Goal: Task Accomplishment & Management: Manage account settings

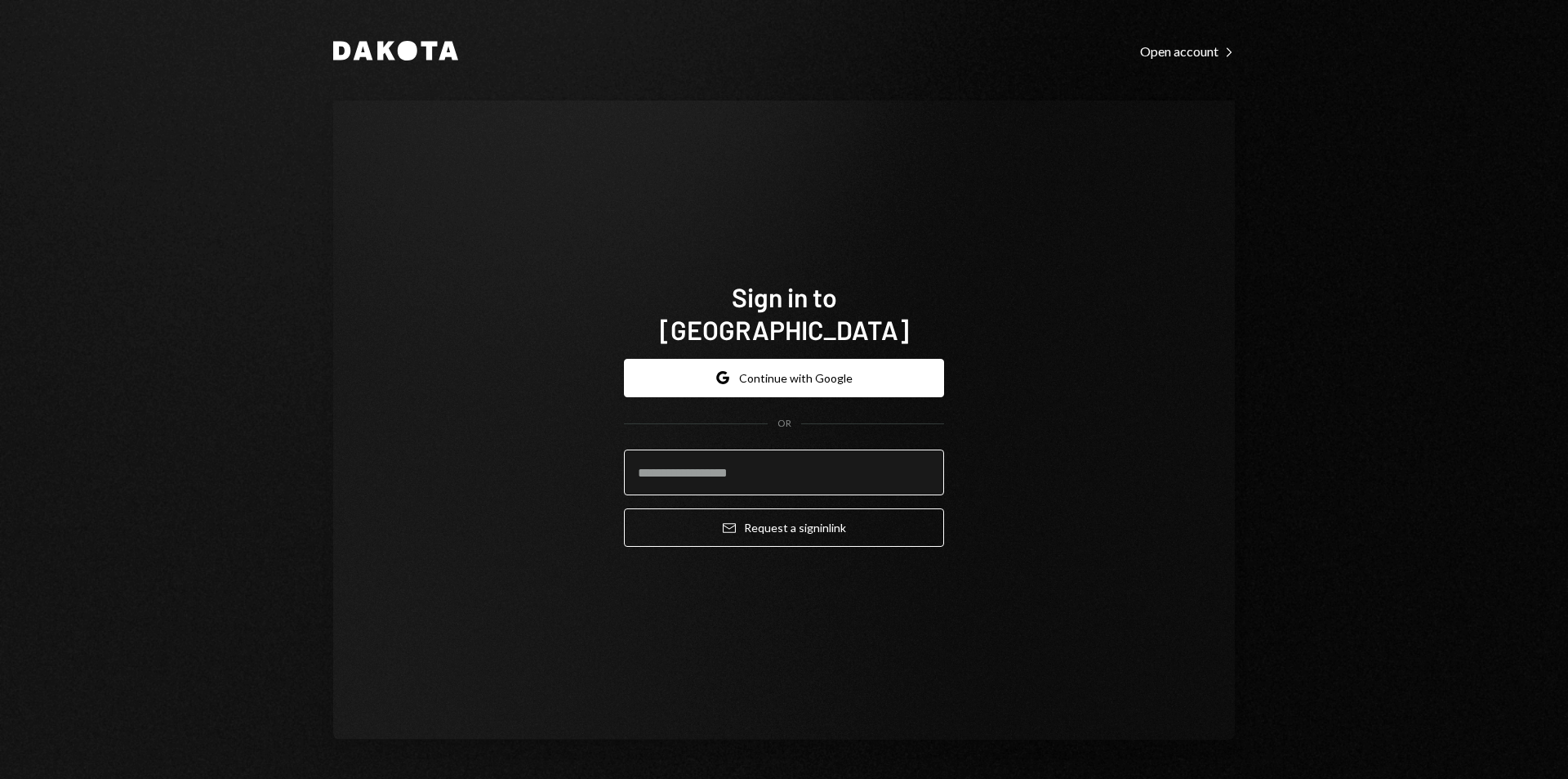
click at [685, 470] on input "email" at bounding box center [784, 472] width 320 height 45
type input "**********"
click at [722, 536] on div "**********" at bounding box center [784, 453] width 320 height 215
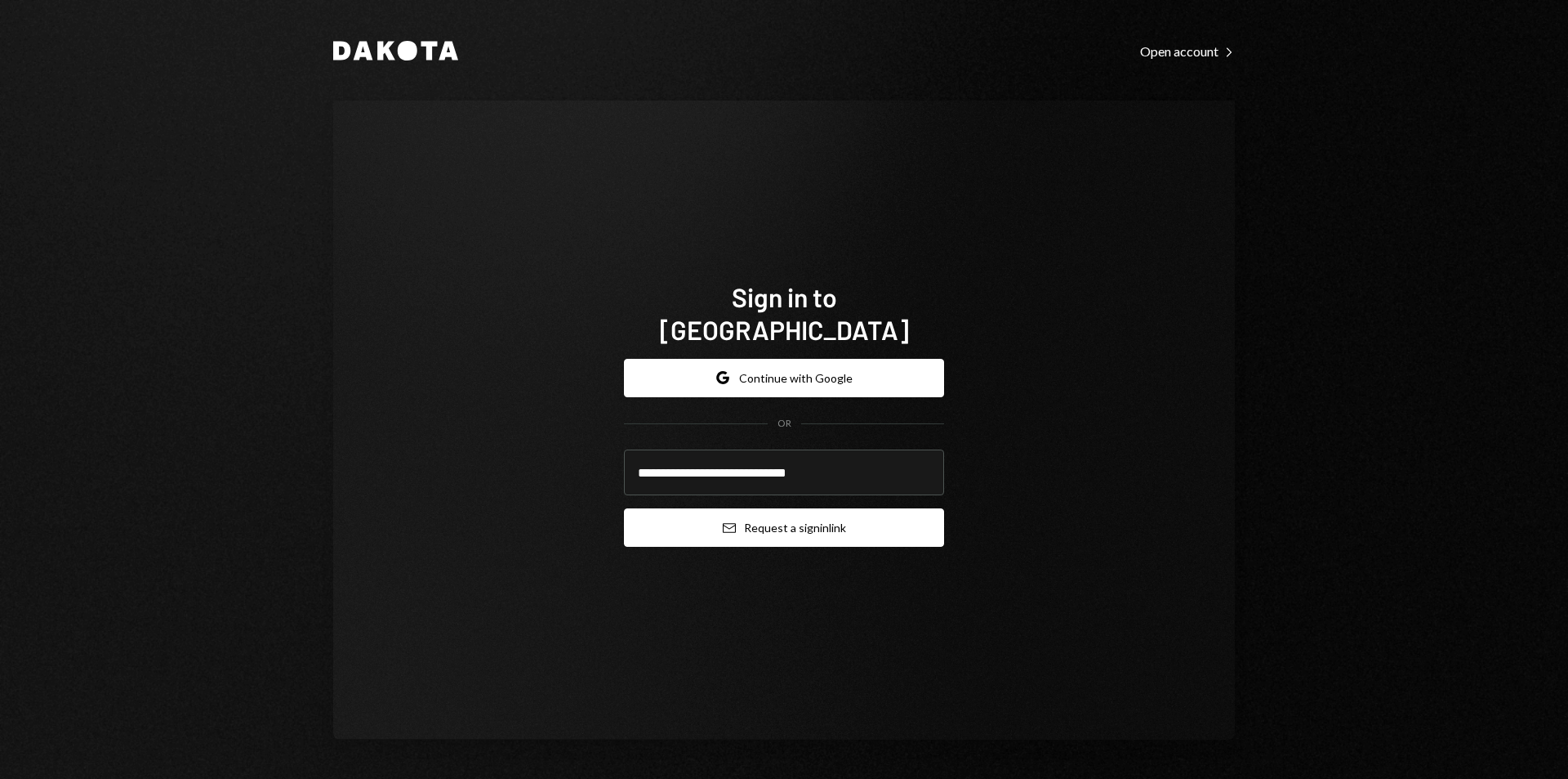
click at [728, 521] on button "Email Request a sign in link" at bounding box center [784, 528] width 320 height 38
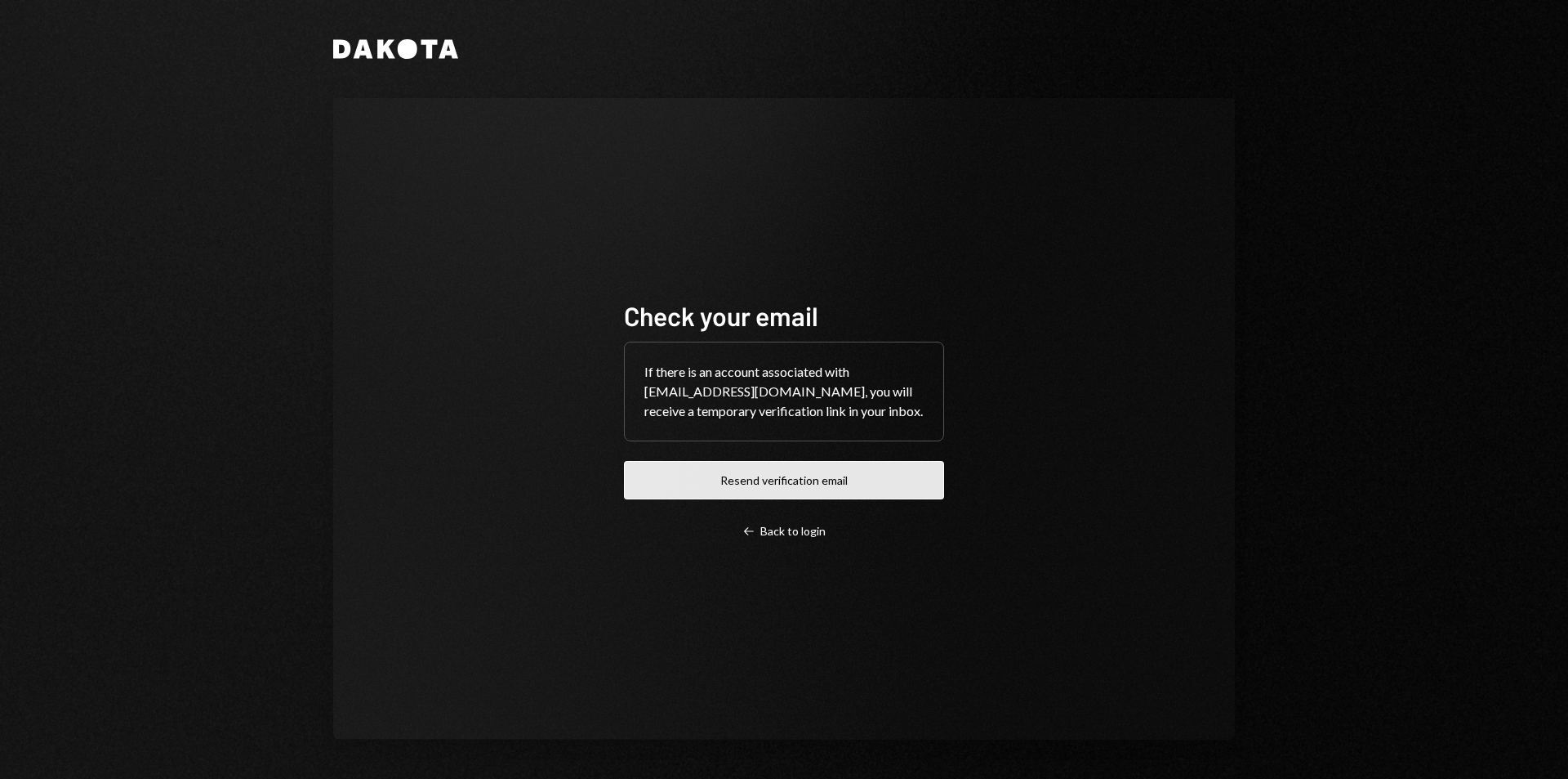
click at [776, 499] on button "Resend verification email" at bounding box center [784, 480] width 320 height 38
click at [602, 375] on div "Check your email If there is an account associated with [EMAIL_ADDRESS][DOMAIN_…" at bounding box center [784, 418] width 902 height 641
click at [770, 490] on div "Check your email If there is an account associated with [EMAIL_ADDRESS][DOMAIN_…" at bounding box center [784, 419] width 320 height 239
click at [787, 538] on div "Left Arrow Back to login" at bounding box center [784, 530] width 84 height 15
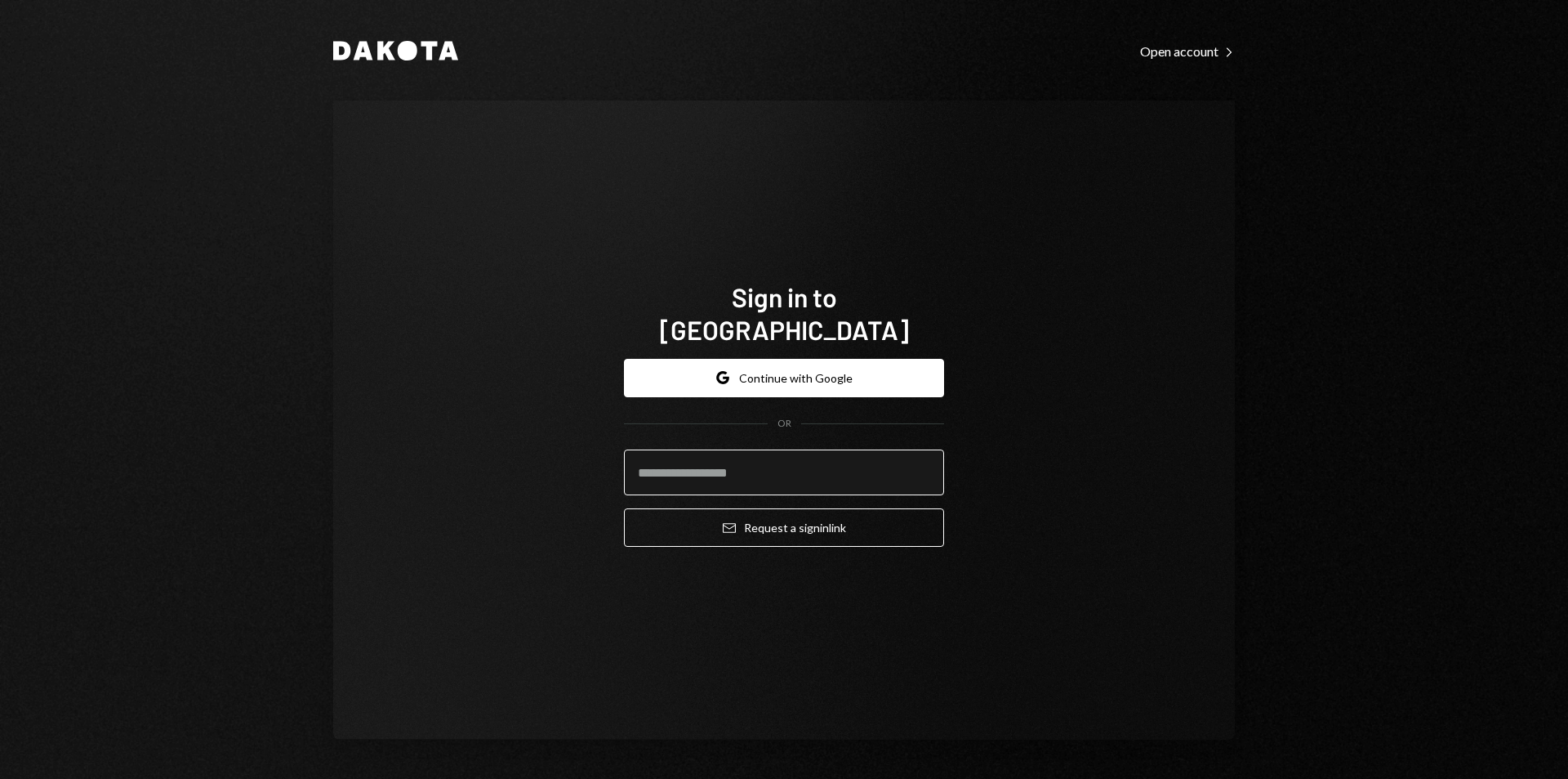
click at [719, 460] on input "email" at bounding box center [784, 472] width 320 height 45
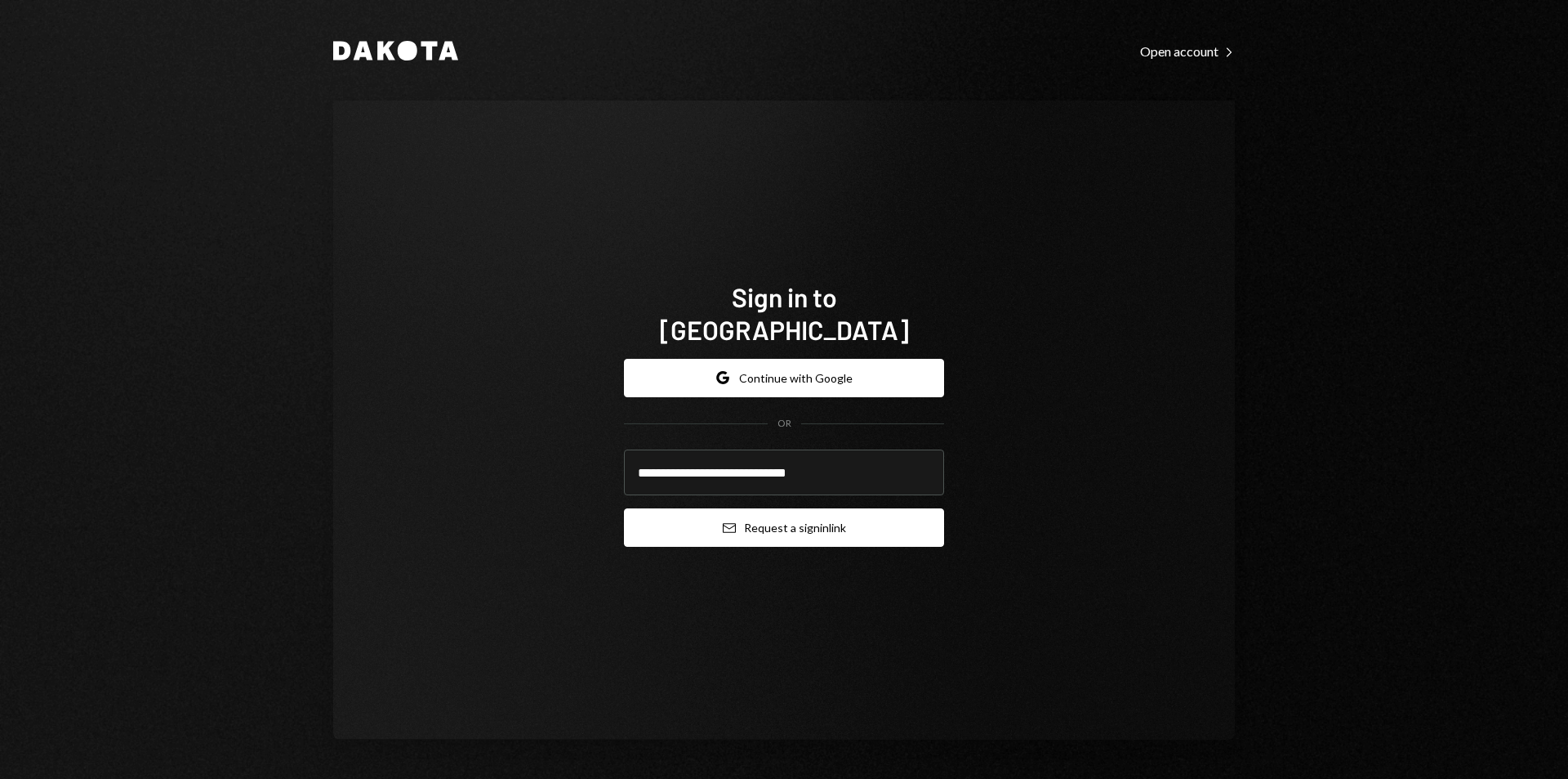
type input "**********"
click at [799, 509] on button "Email Request a sign in link" at bounding box center [784, 528] width 320 height 38
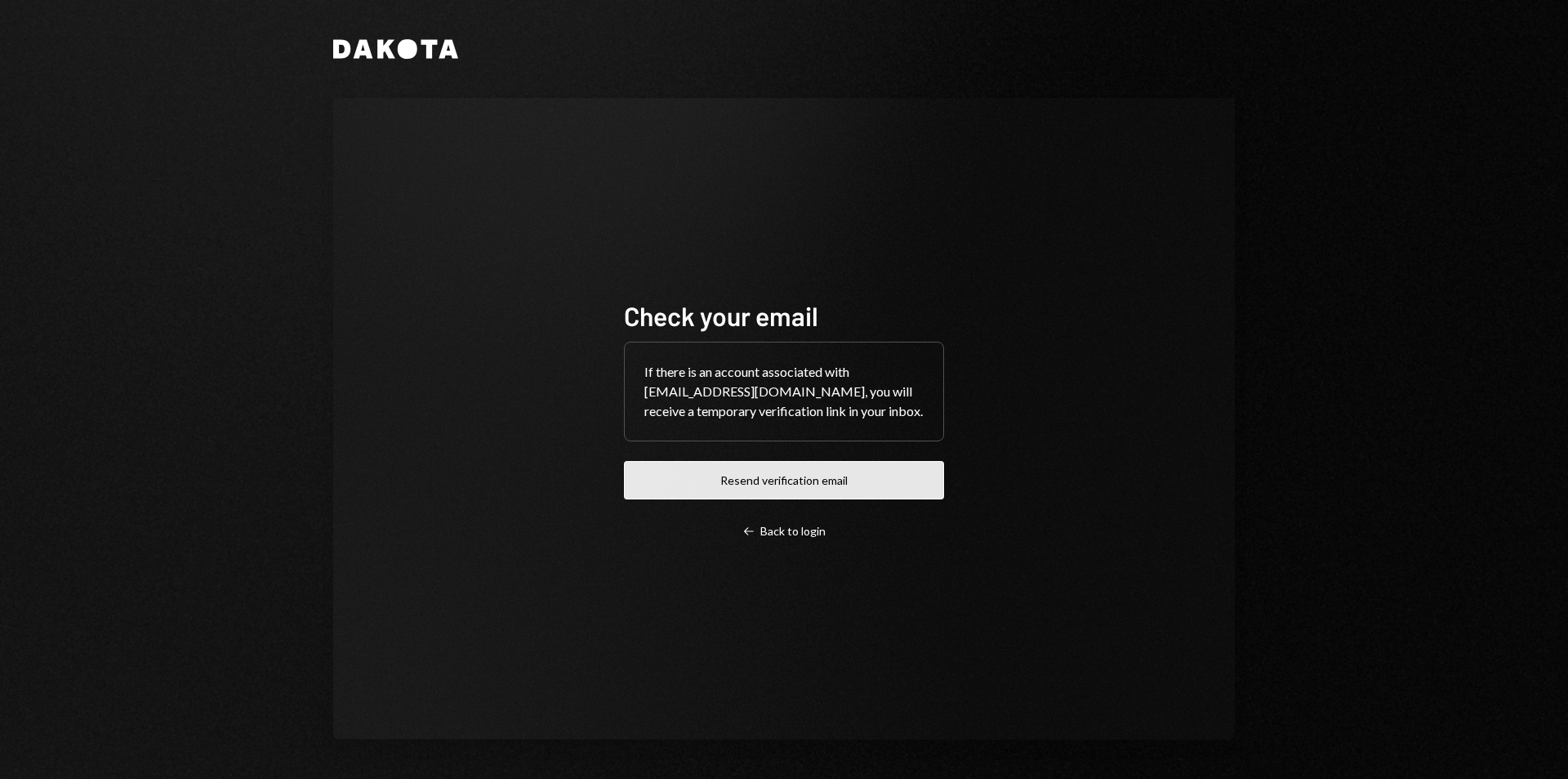
click at [766, 489] on button "Resend verification email" at bounding box center [784, 480] width 320 height 38
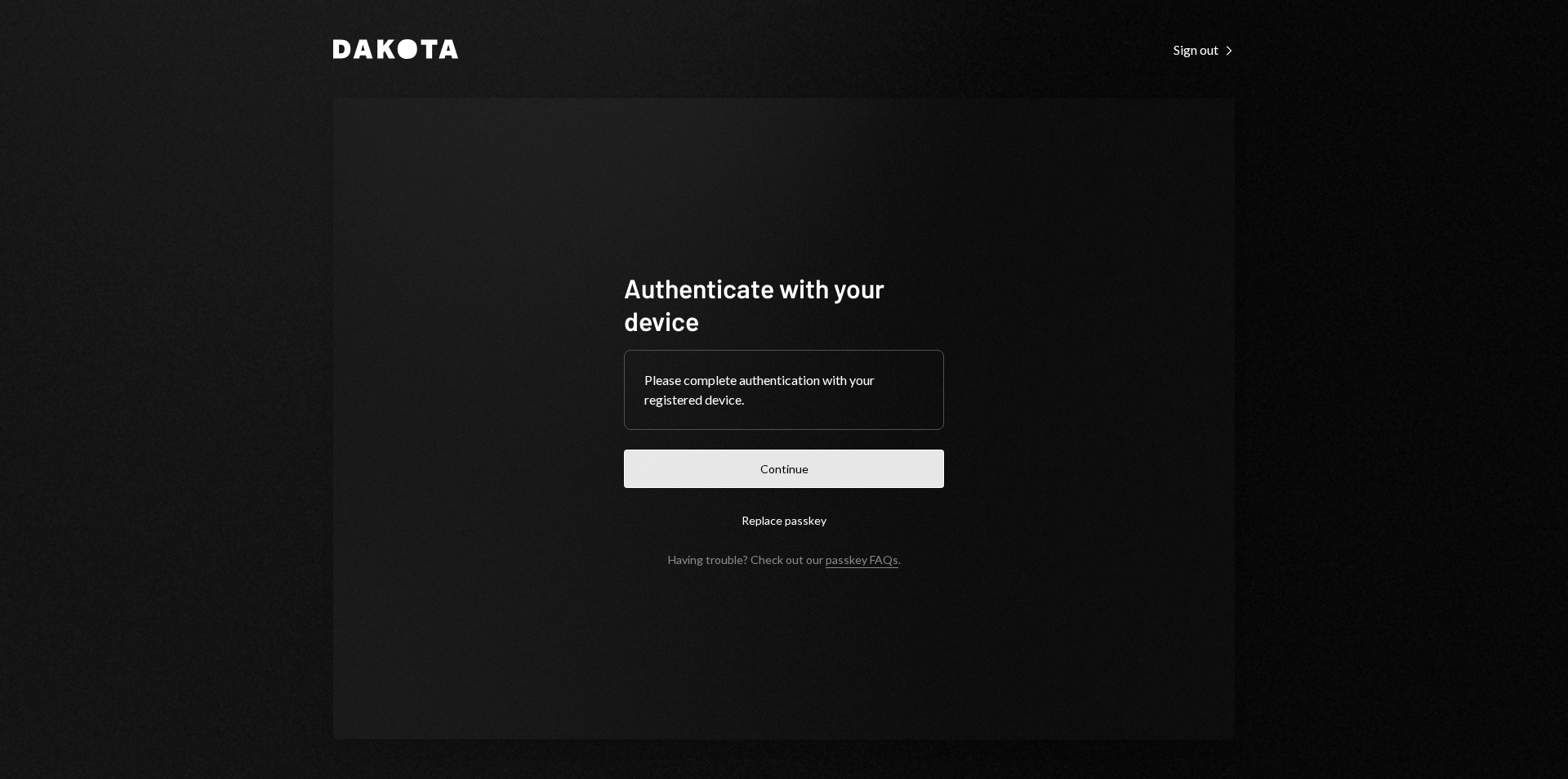
click at [773, 468] on button "Continue" at bounding box center [784, 468] width 320 height 38
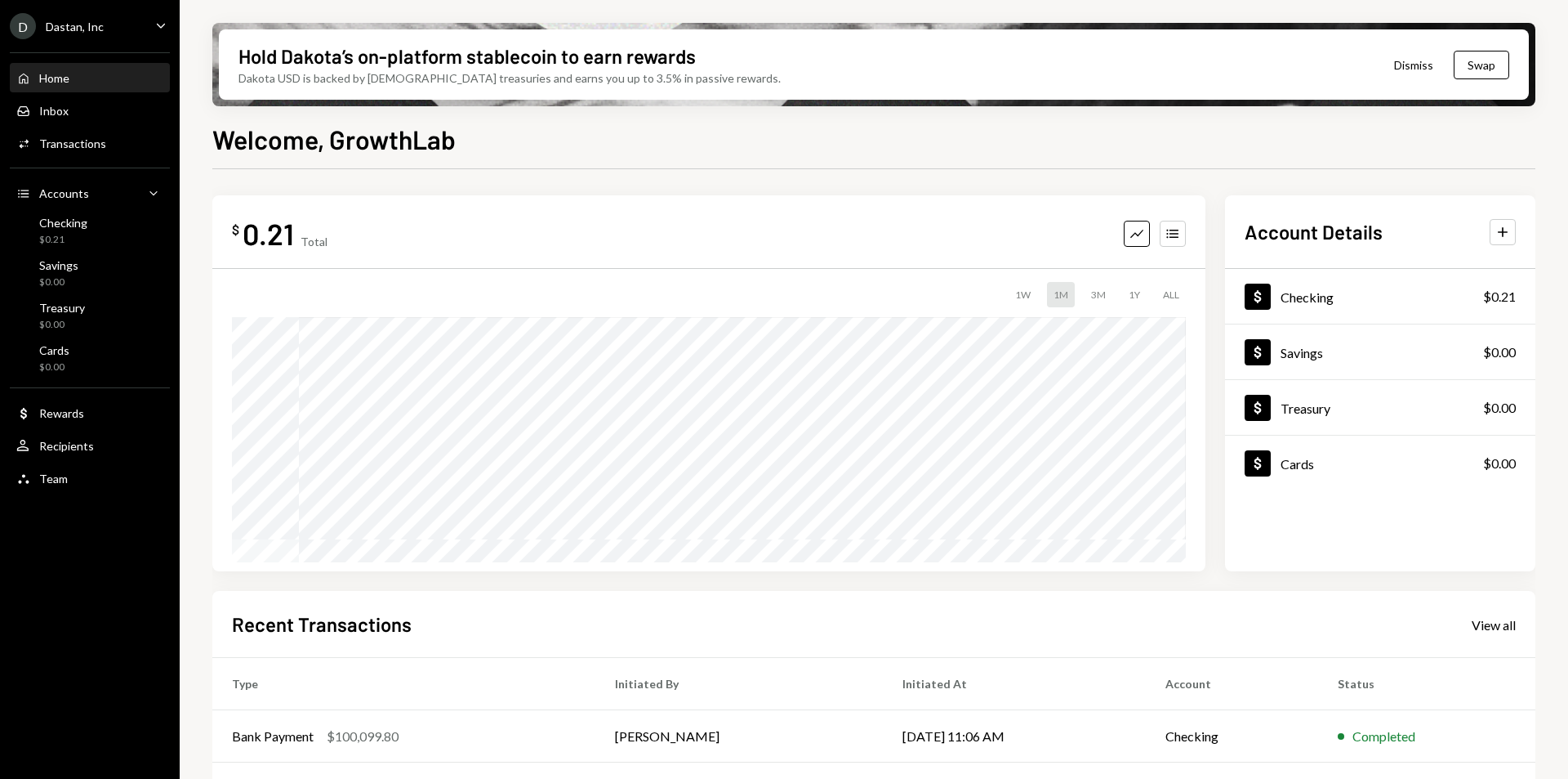
click at [139, 29] on div "D Dastan, Inc Caret Down" at bounding box center [90, 26] width 180 height 26
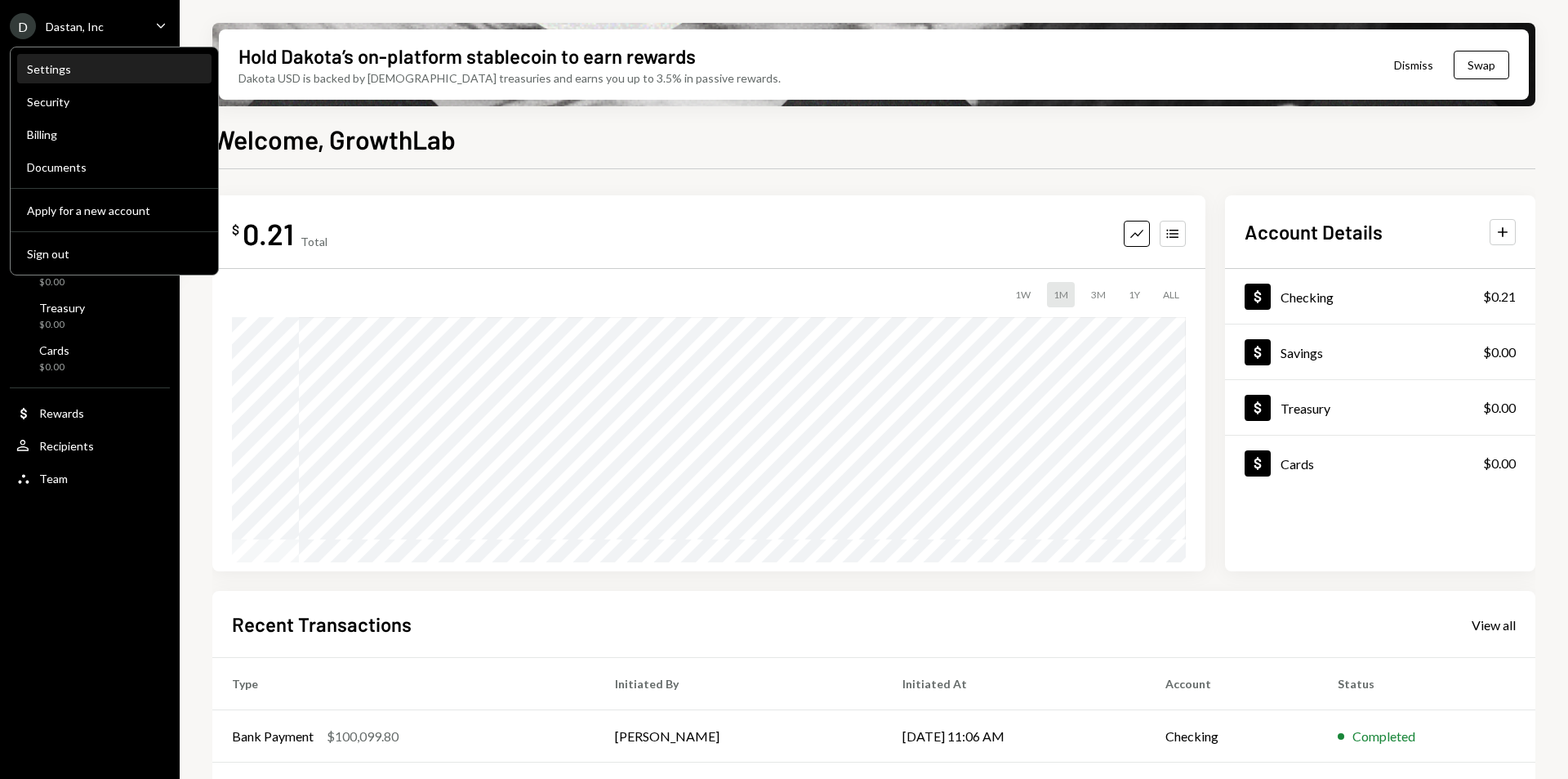
click at [100, 71] on div "Settings" at bounding box center [114, 69] width 174 height 14
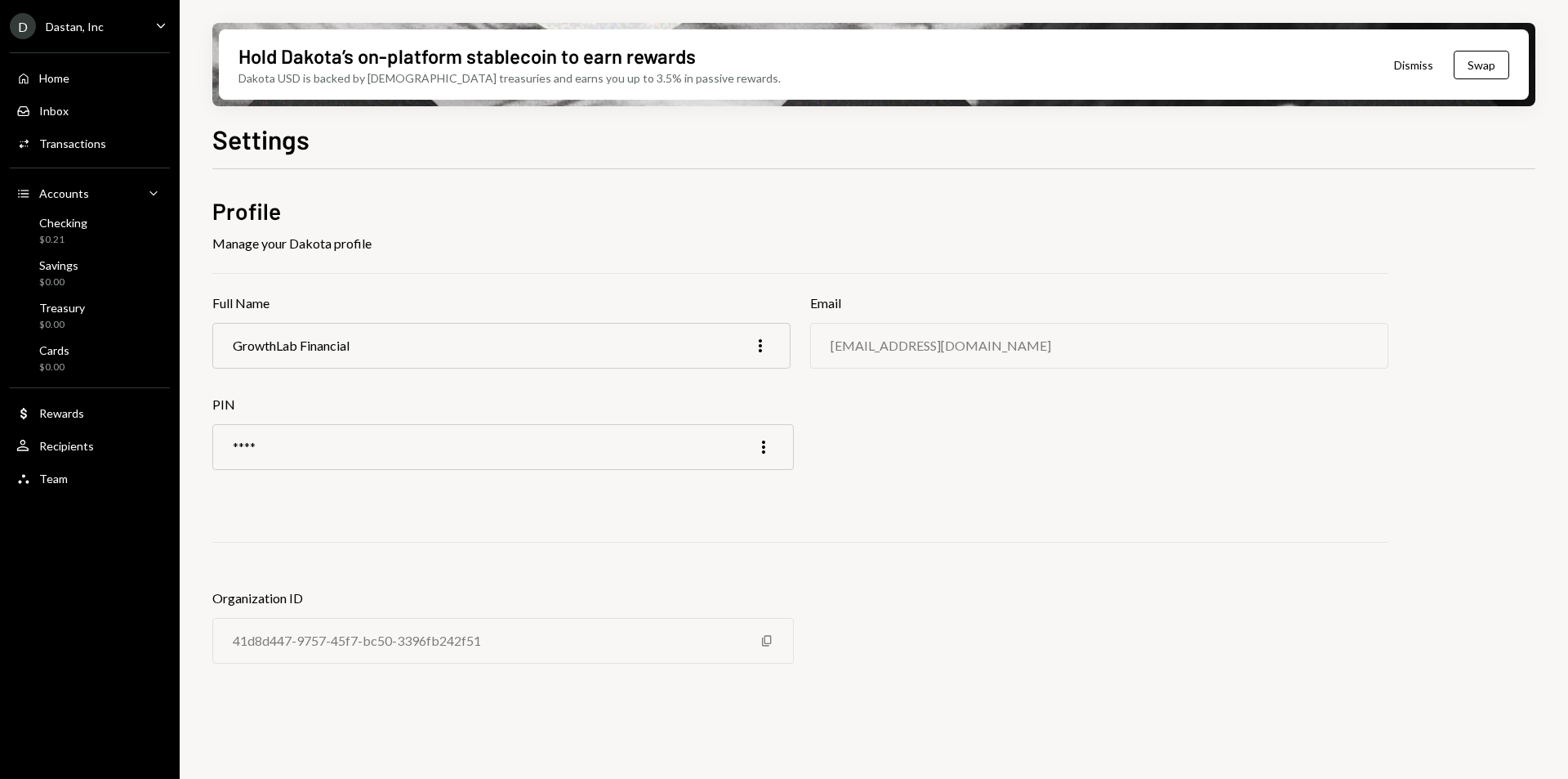
click at [161, 21] on icon "Caret Down" at bounding box center [160, 25] width 18 height 18
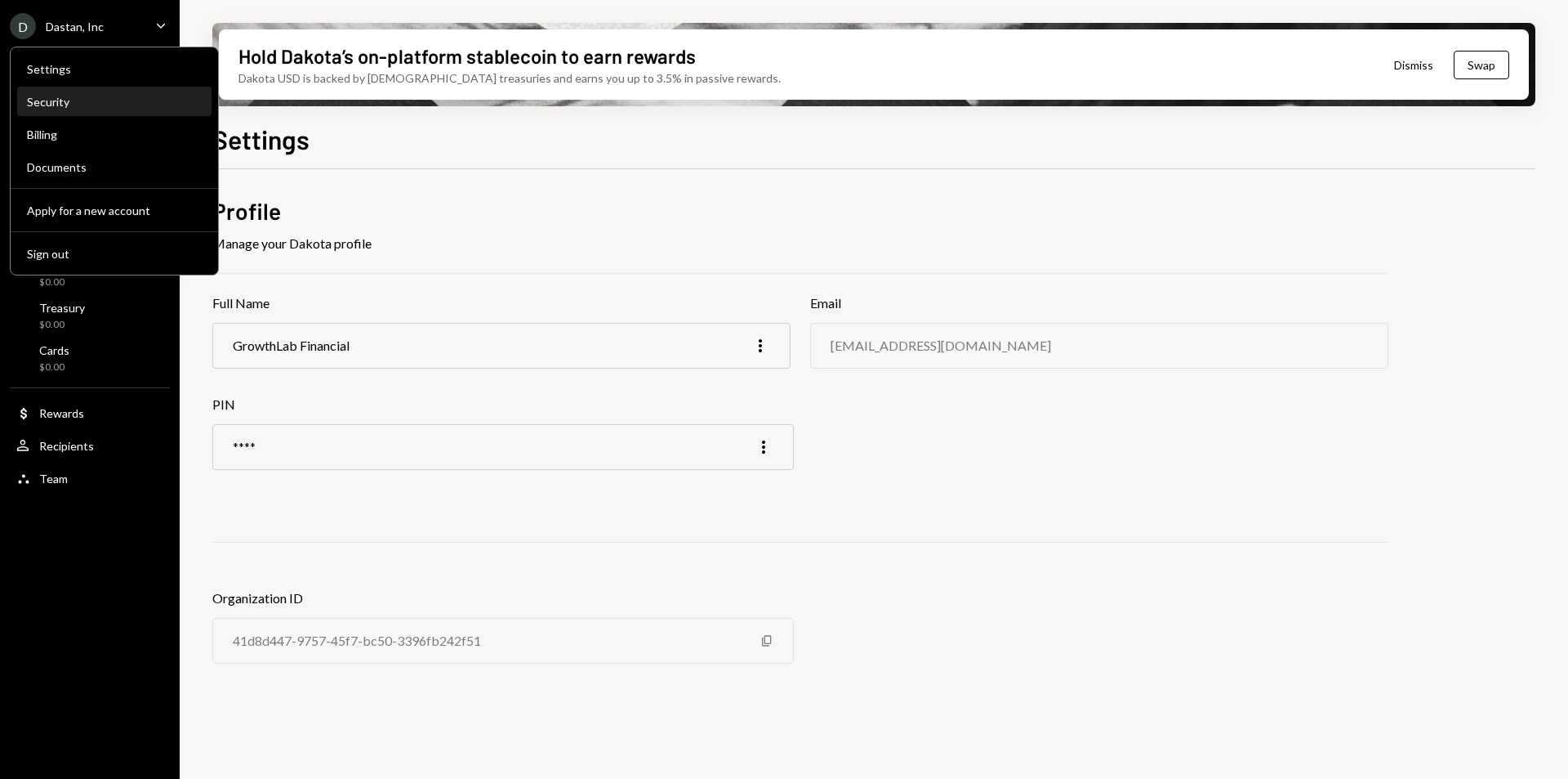
click at [53, 102] on div "Security" at bounding box center [114, 102] width 174 height 14
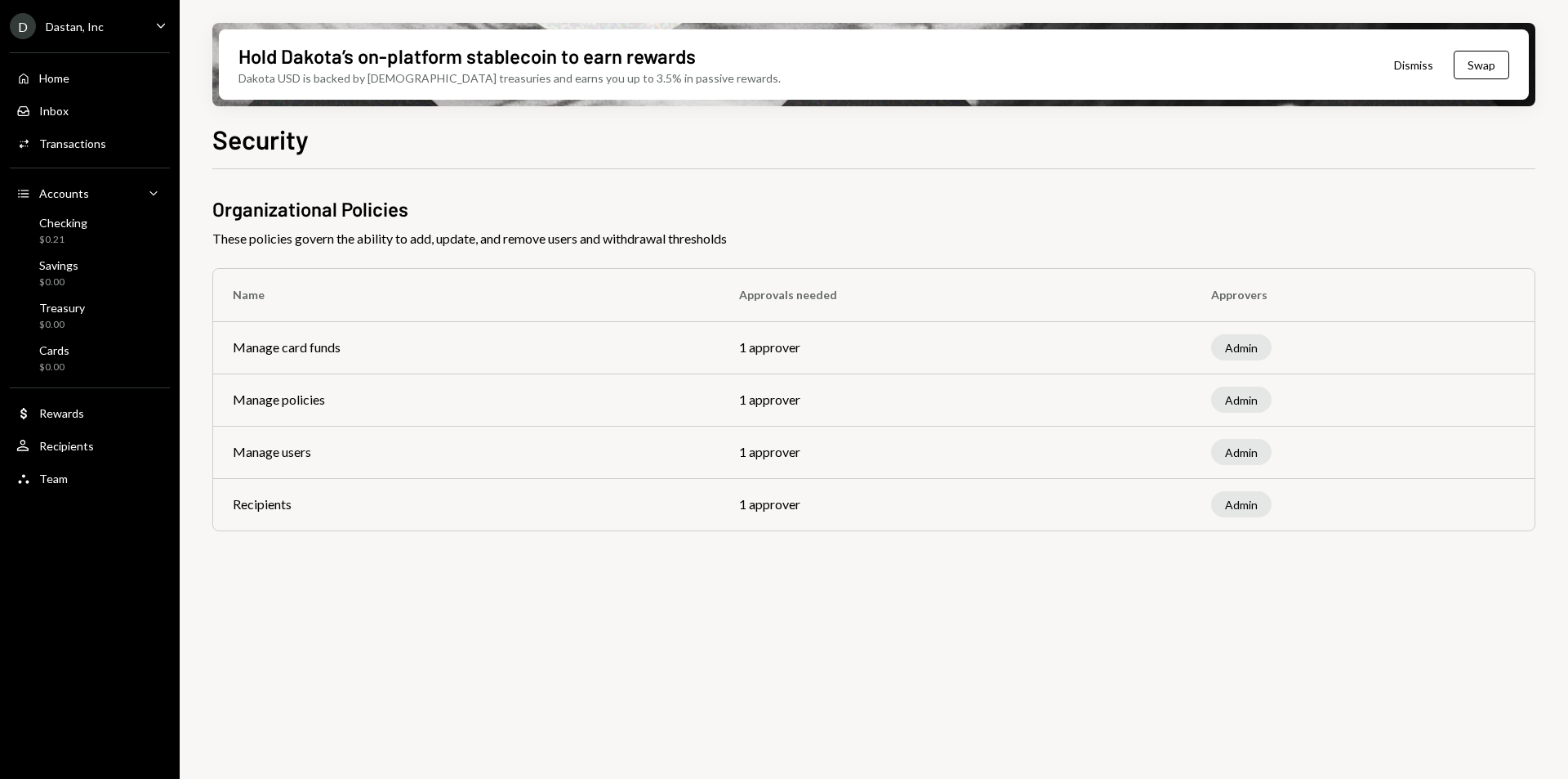
click at [97, 24] on div "Dastan, Inc" at bounding box center [74, 26] width 58 height 14
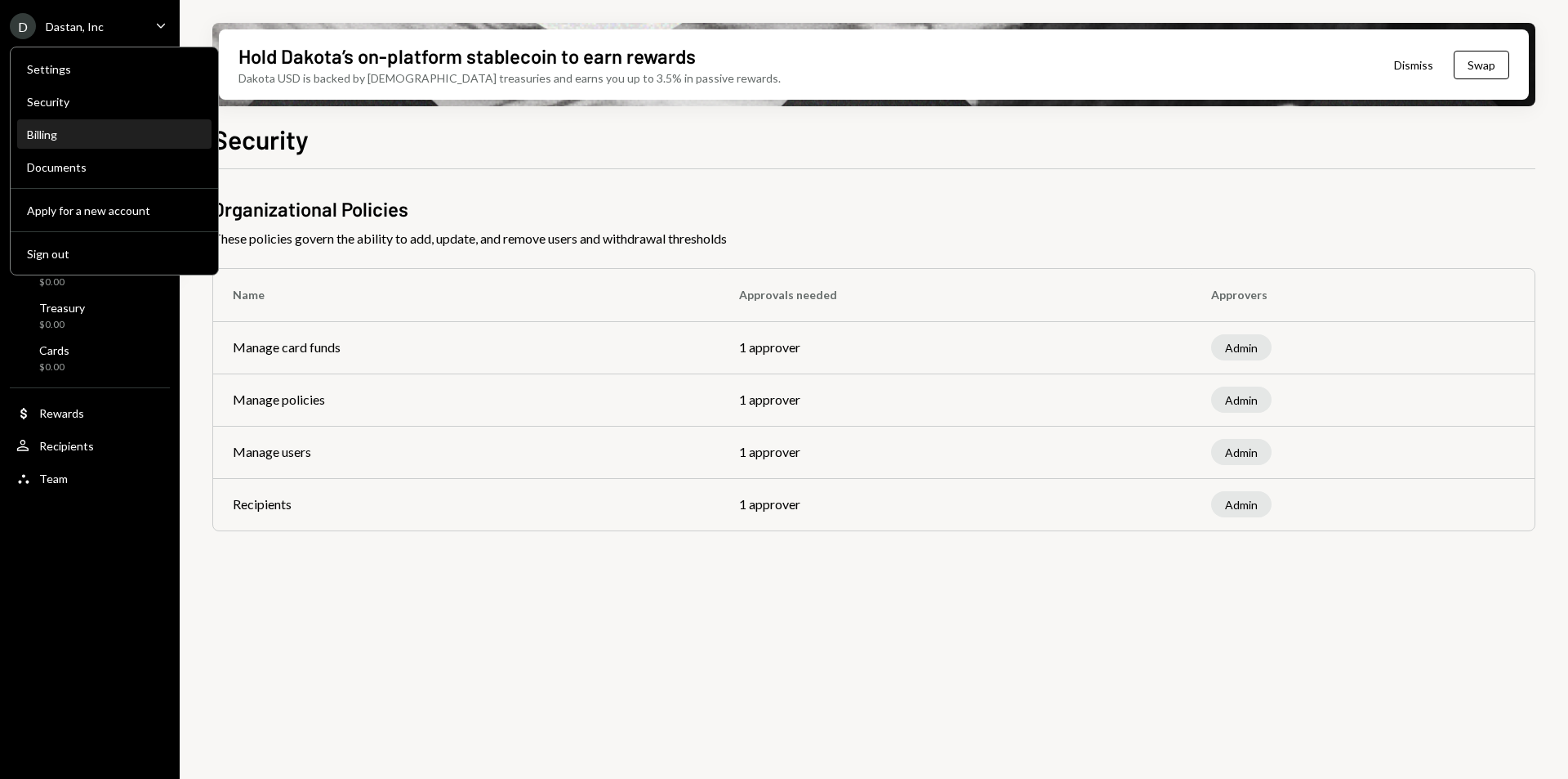
click at [46, 139] on div "Billing" at bounding box center [114, 134] width 174 height 14
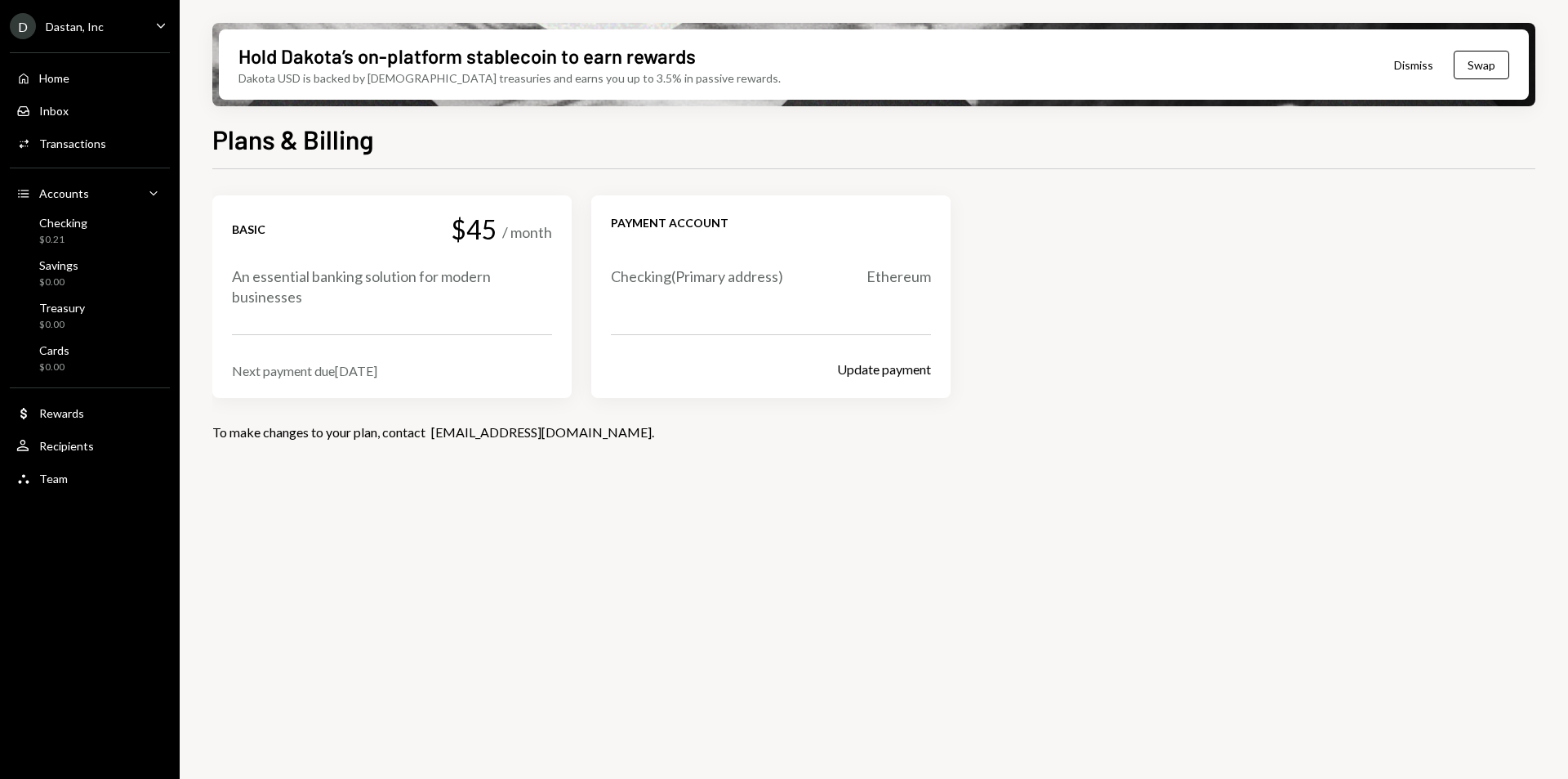
click at [138, 0] on ul "D Dastan, Inc Caret Down Home Home Inbox Inbox Activities Transactions Accounts…" at bounding box center [90, 248] width 180 height 496
click at [110, 17] on div "D Dastan, Inc Caret Down" at bounding box center [90, 26] width 180 height 26
click at [57, 557] on div "D Dastan, Inc Caret Down Home Home Inbox Inbox Activities Transactions Accounts…" at bounding box center [90, 389] width 180 height 779
click at [54, 465] on div "Team Team" at bounding box center [90, 479] width 147 height 28
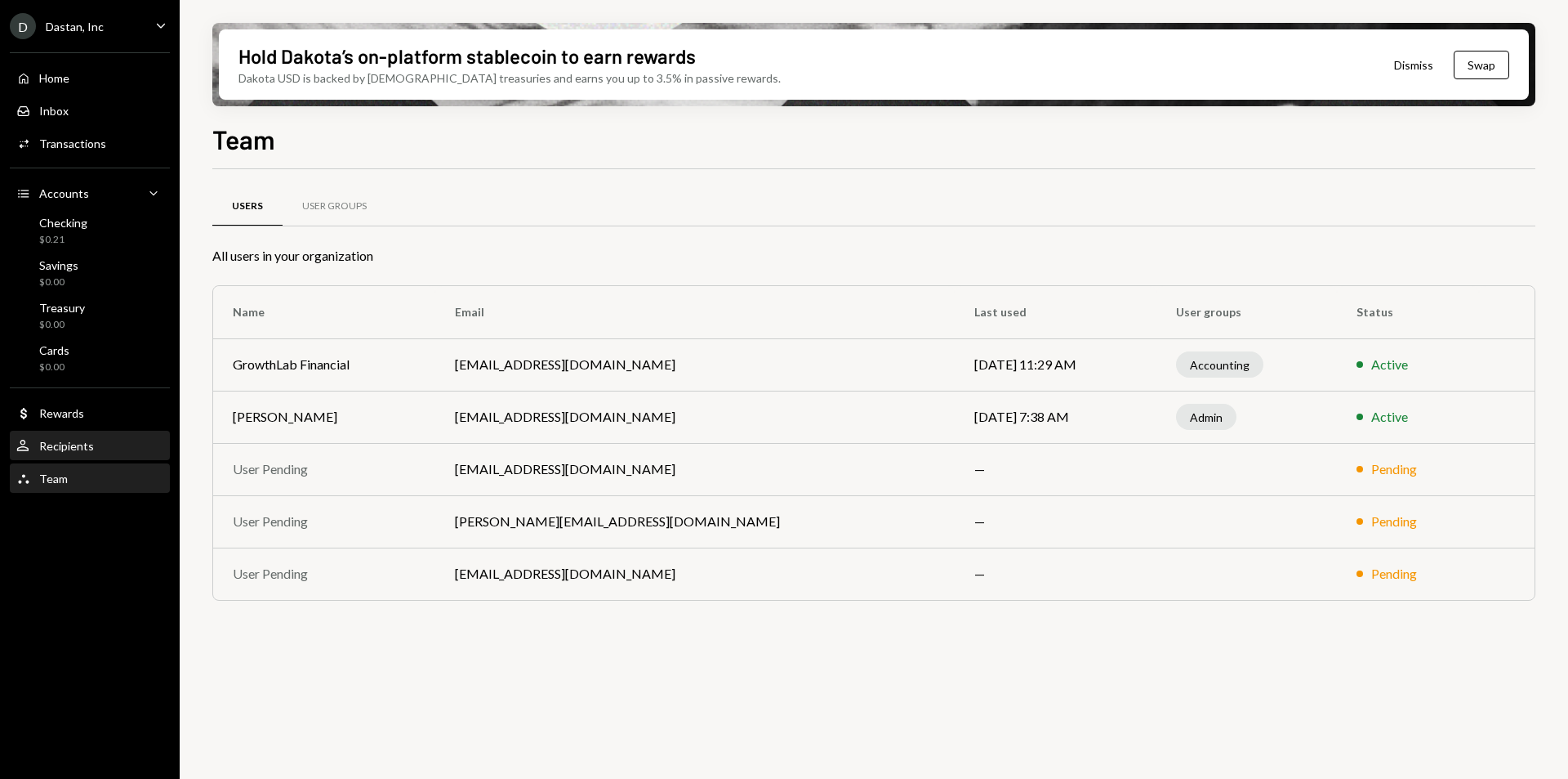
click at [106, 439] on div "User Recipients" at bounding box center [90, 446] width 147 height 15
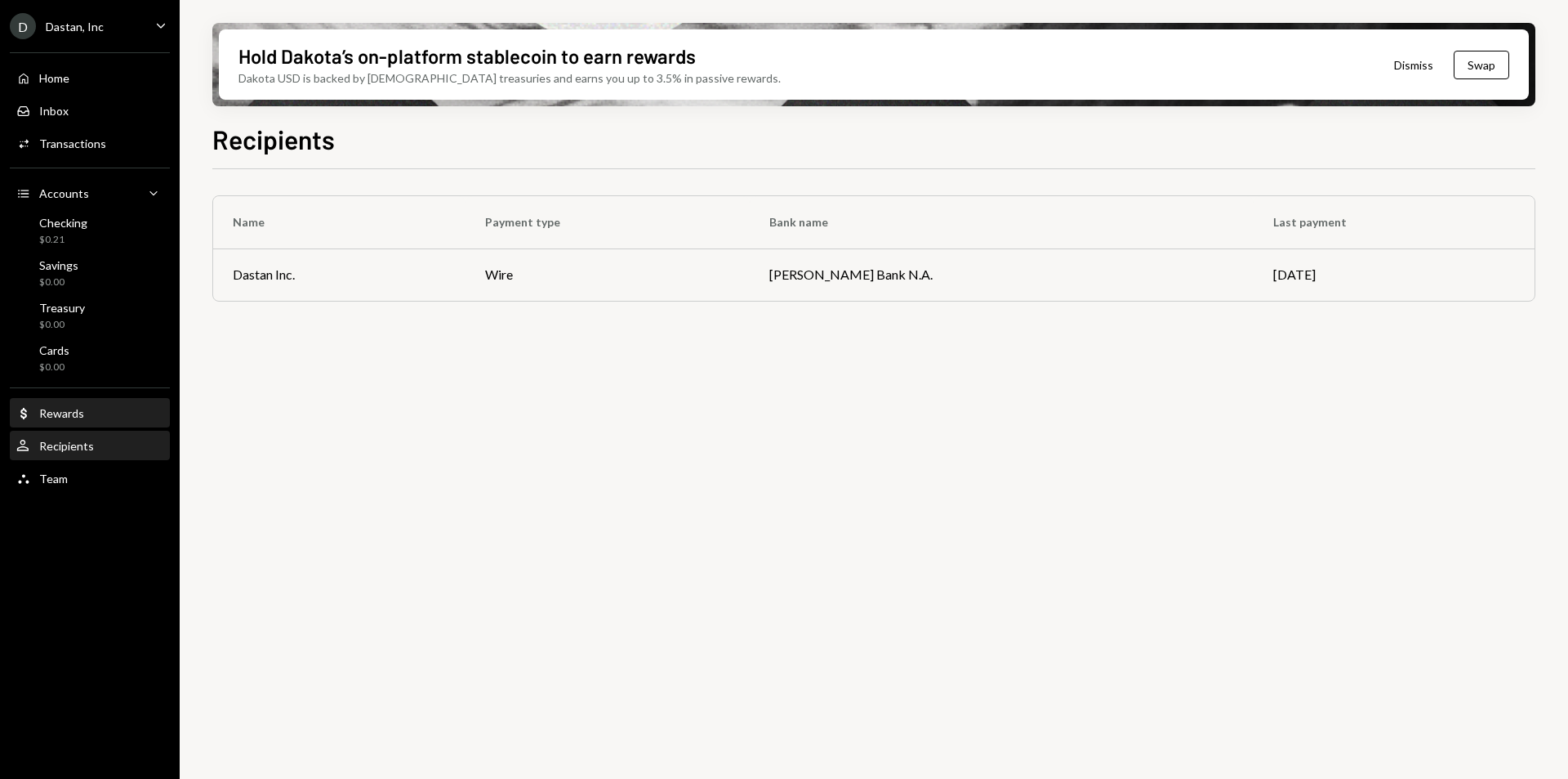
click at [99, 416] on div "Dollar Rewards" at bounding box center [90, 413] width 147 height 15
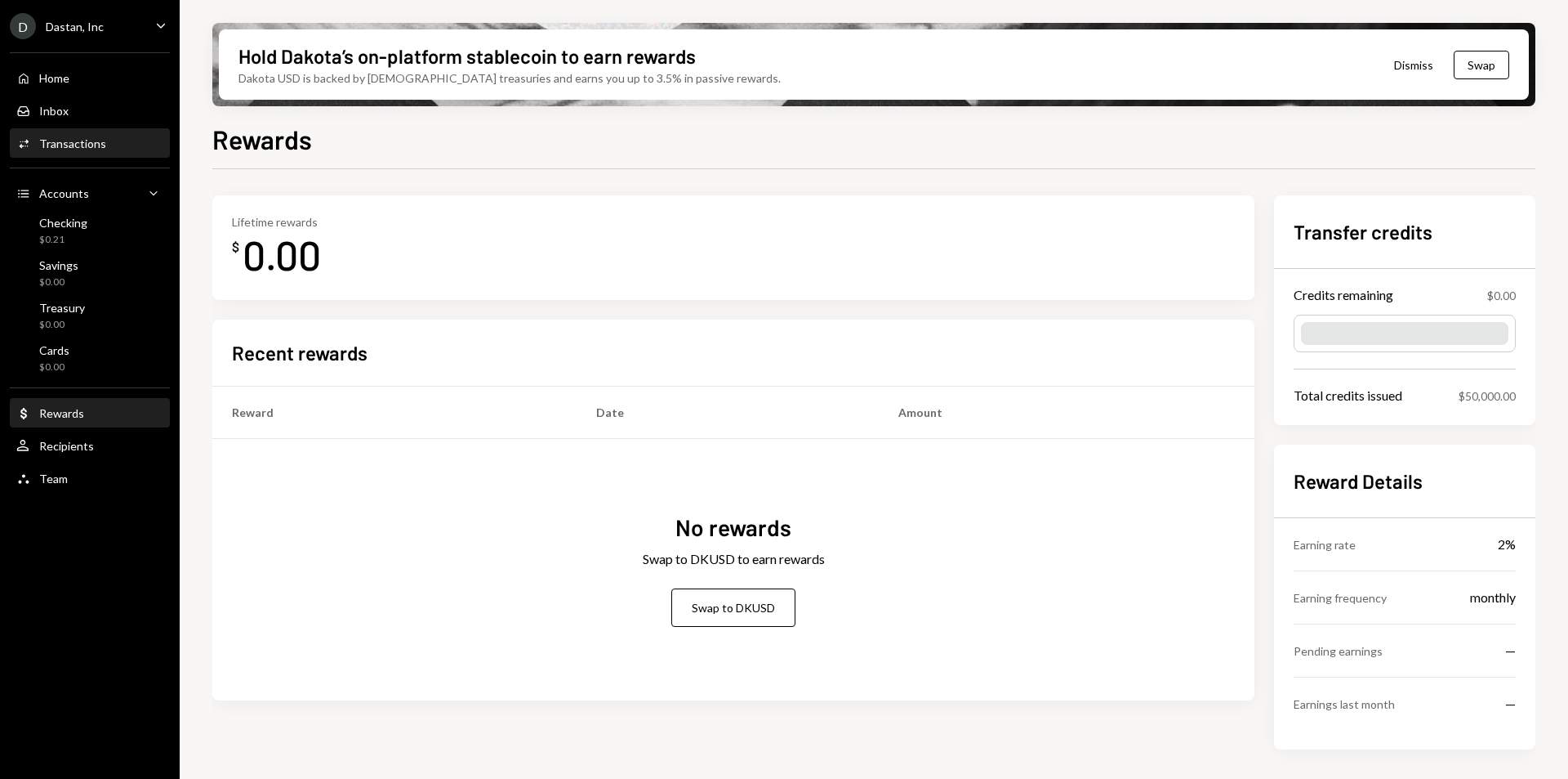
click at [85, 141] on div "Transactions" at bounding box center [72, 143] width 67 height 14
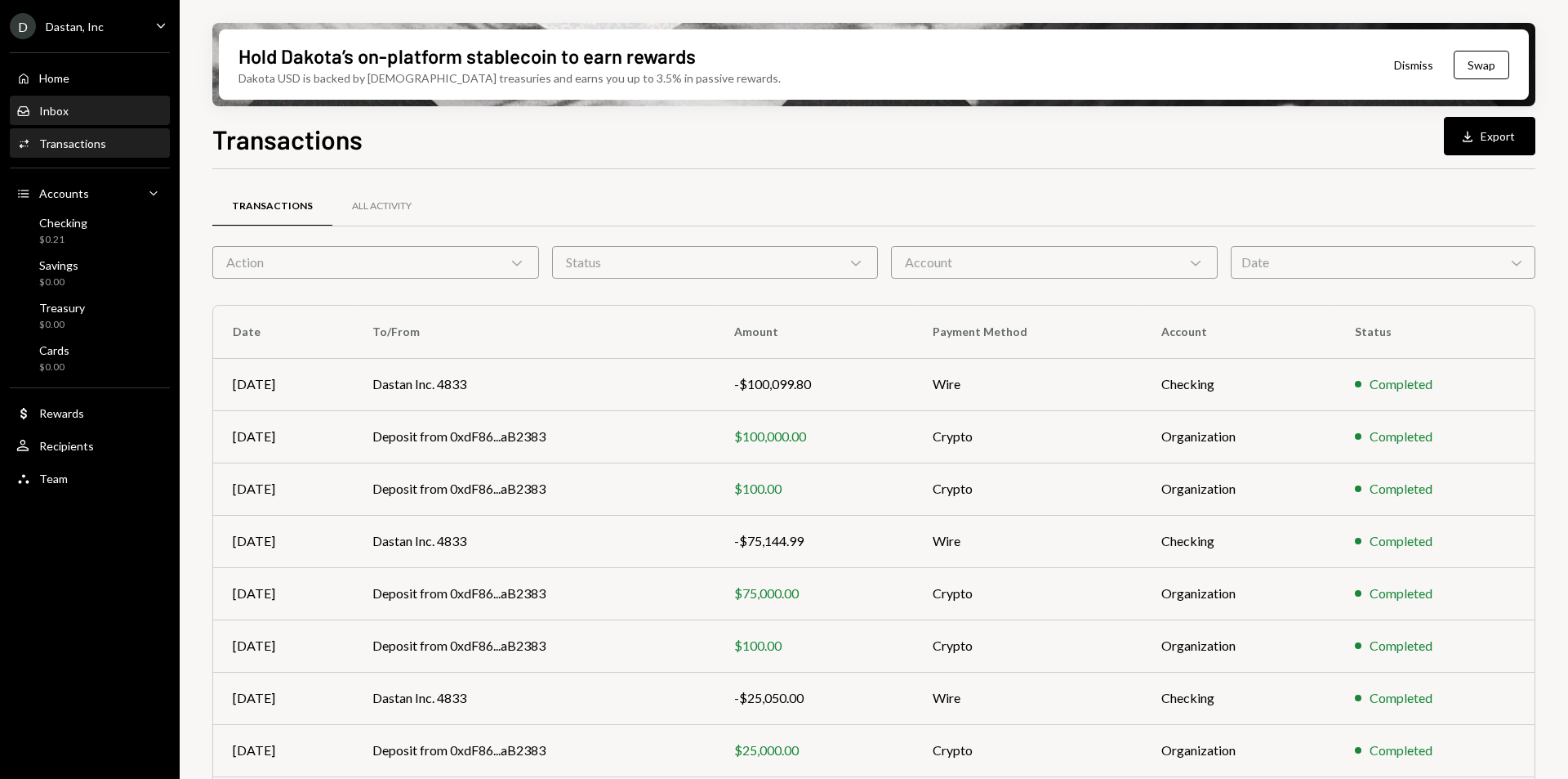
click at [96, 114] on div "Inbox Inbox" at bounding box center [90, 111] width 147 height 15
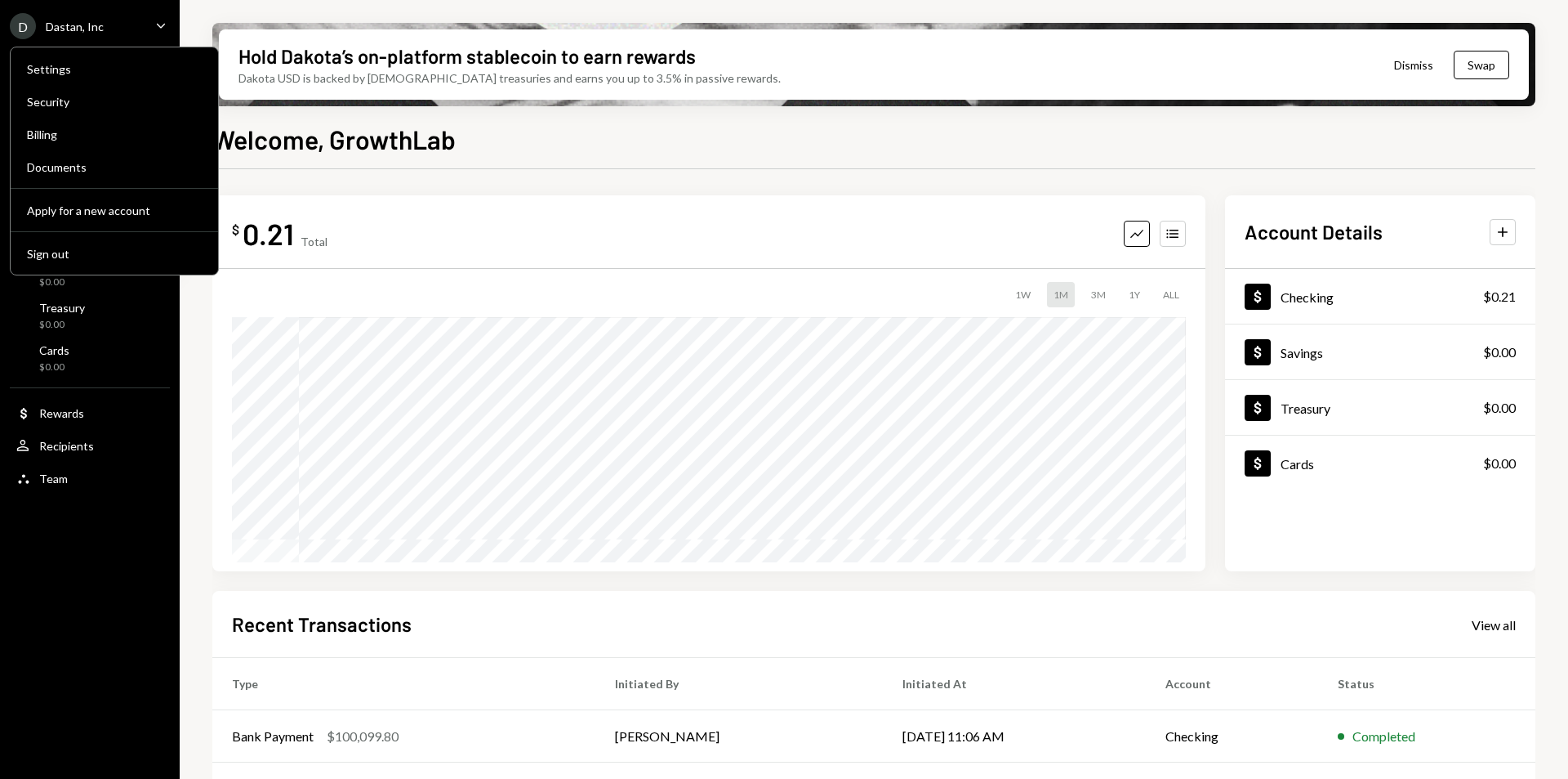
drag, startPoint x: 187, startPoint y: 598, endPoint x: 202, endPoint y: 621, distance: 27.5
click at [187, 598] on div "Hold Dakota’s on-platform stablecoin to earn rewards Dakota USD is backed by U.…" at bounding box center [874, 389] width 1388 height 779
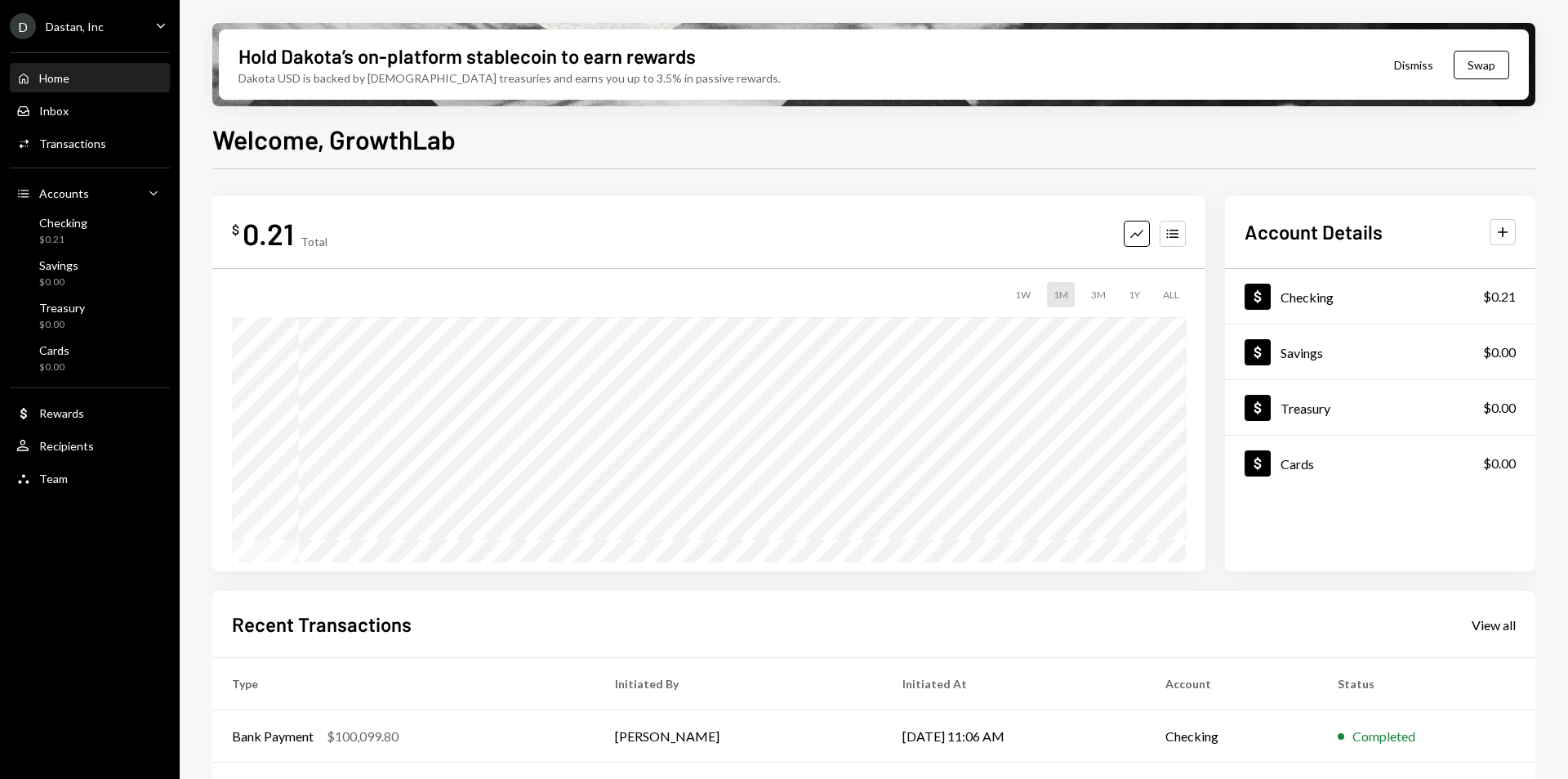
click at [150, 26] on div "D Dastan, Inc Caret Down" at bounding box center [90, 26] width 180 height 26
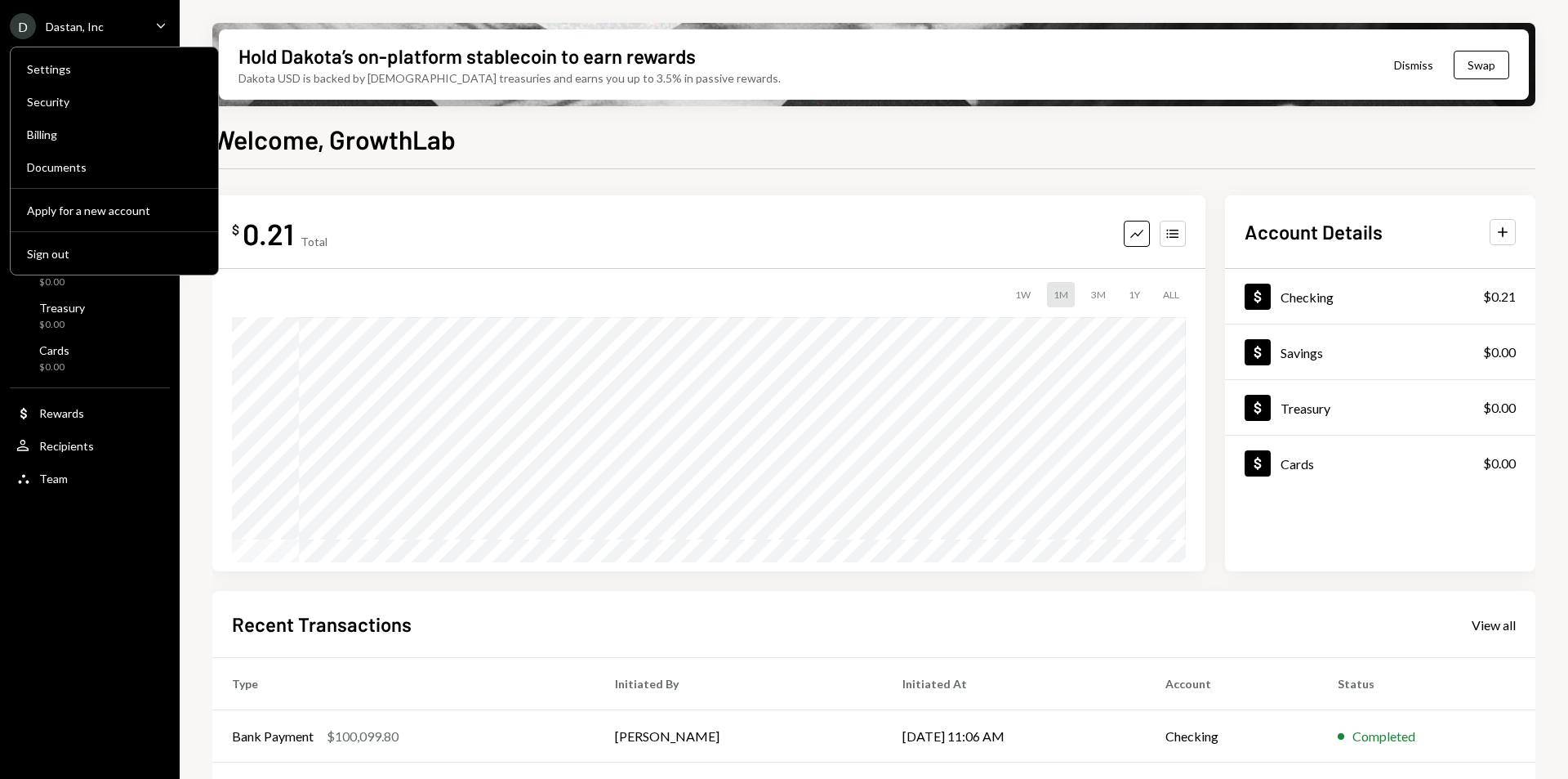
click at [55, 635] on div "D Dastan, Inc Caret Down Home Home Inbox Inbox Activities Transactions Accounts…" at bounding box center [90, 389] width 180 height 779
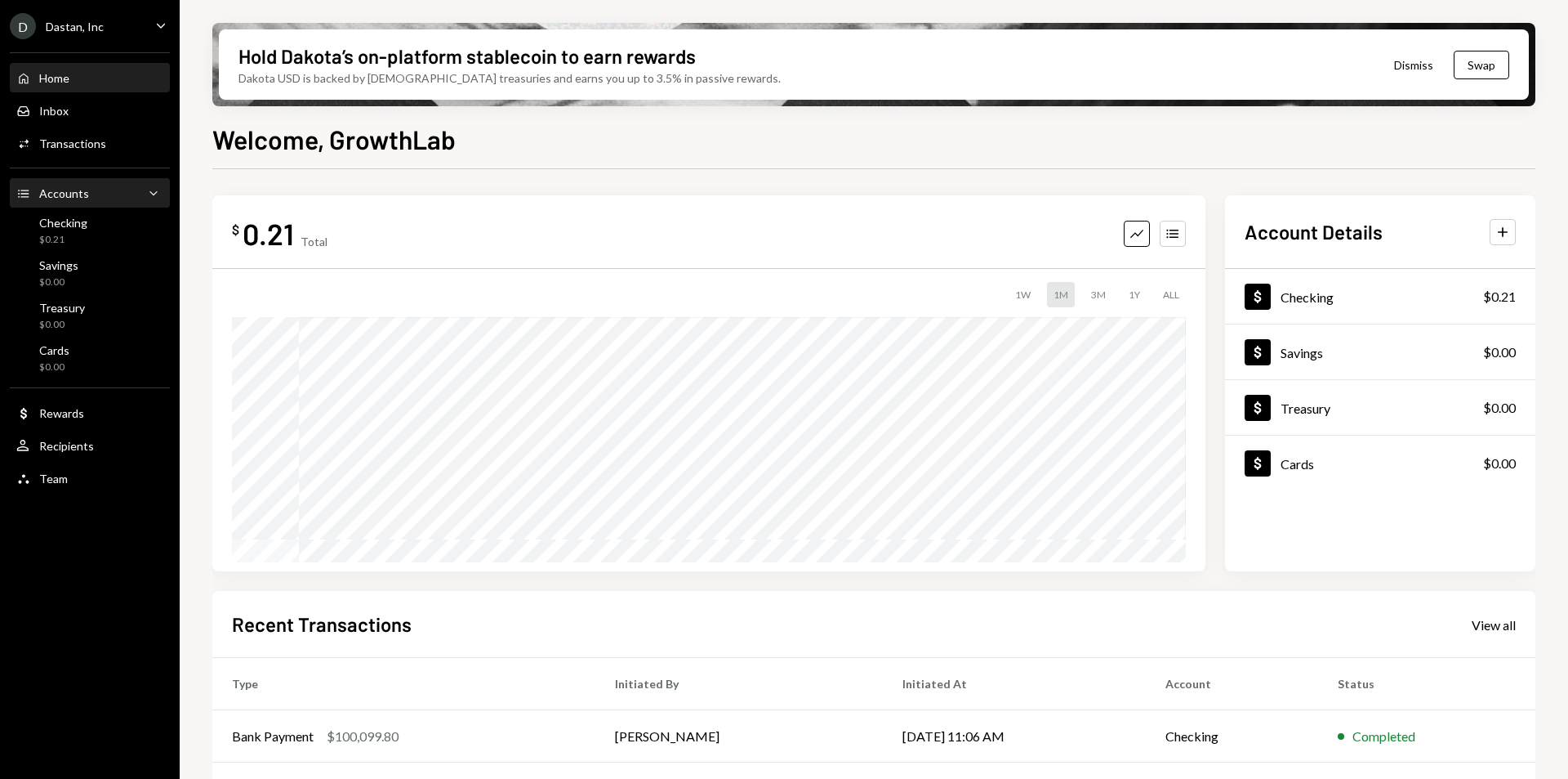
click at [142, 196] on div "Accounts Accounts Caret Down" at bounding box center [90, 194] width 147 height 18
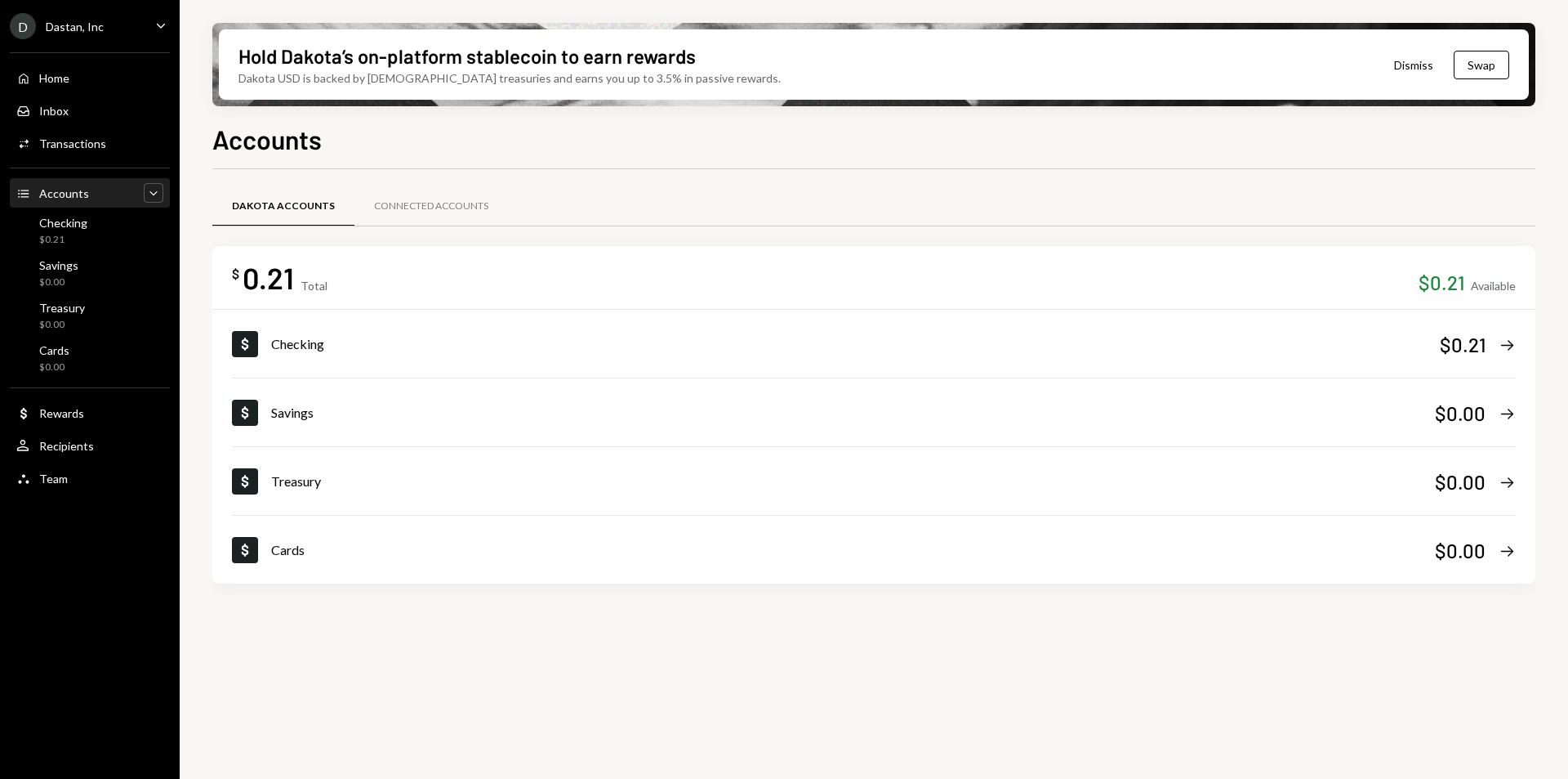
click at [144, 191] on div "Caret Down" at bounding box center [153, 193] width 19 height 19
drag, startPoint x: 144, startPoint y: 191, endPoint x: 201, endPoint y: 207, distance: 59.2
click at [144, 191] on div "Caret Up" at bounding box center [153, 193] width 19 height 19
click at [444, 203] on div "Connected Accounts" at bounding box center [431, 207] width 114 height 14
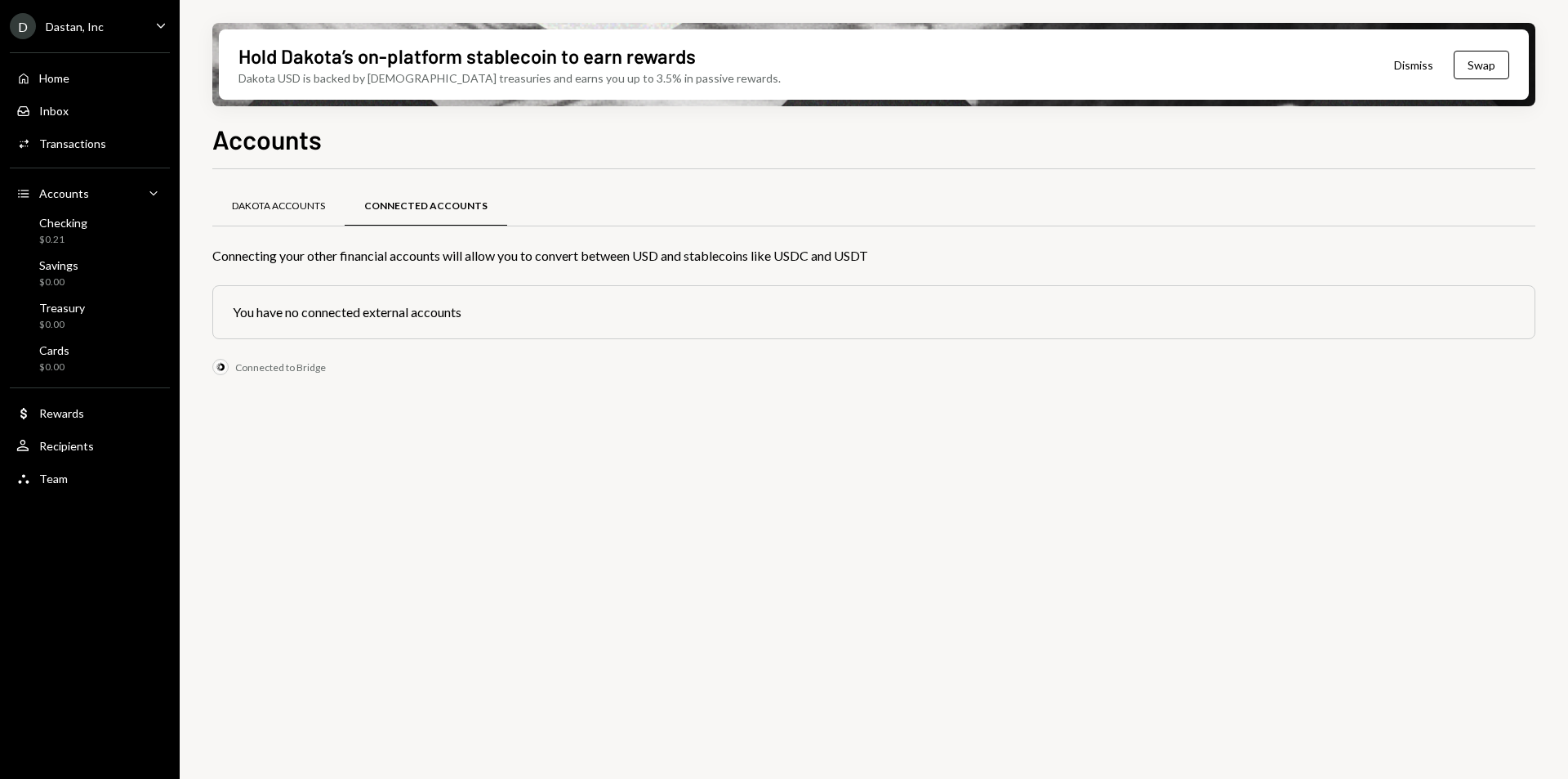
click at [305, 204] on div "Dakota Accounts" at bounding box center [278, 207] width 93 height 14
